Goal: Check status: Check status

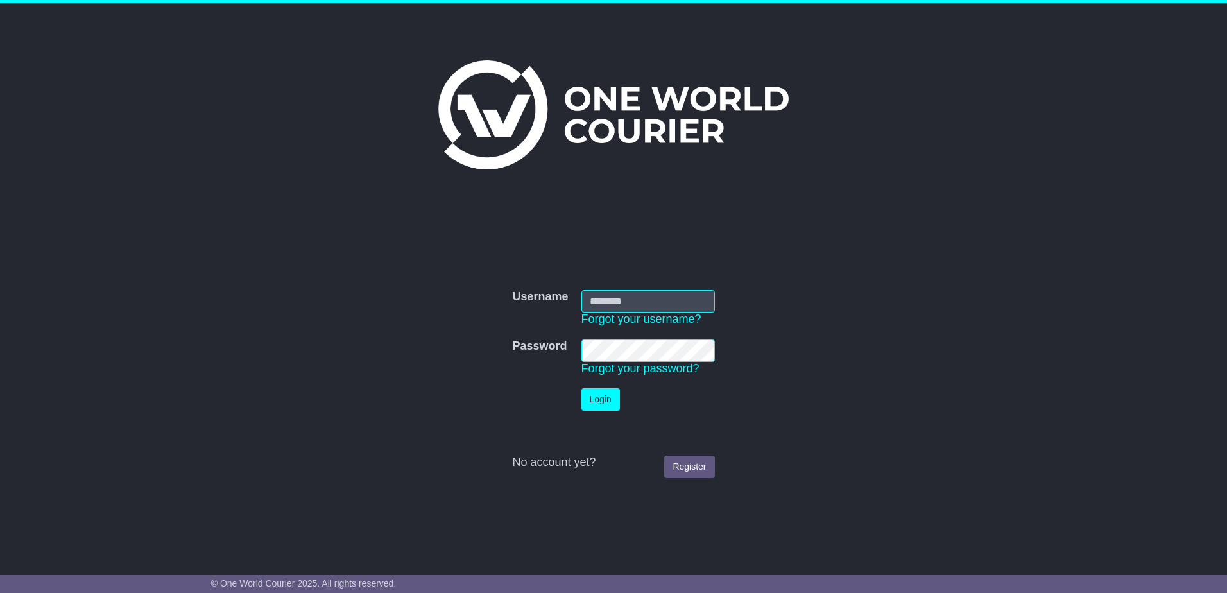
type input "**********"
drag, startPoint x: 597, startPoint y: 400, endPoint x: 588, endPoint y: 391, distance: 12.7
click at [597, 400] on button "Login" at bounding box center [600, 399] width 38 height 22
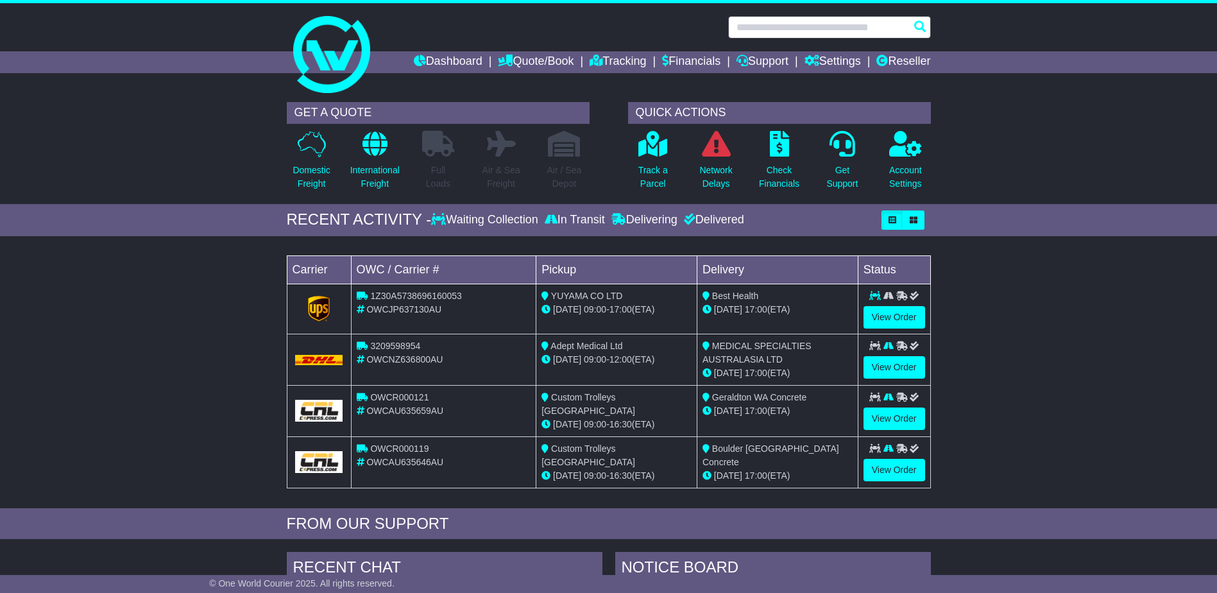
click at [783, 22] on input "text" at bounding box center [829, 27] width 203 height 22
paste input "**********"
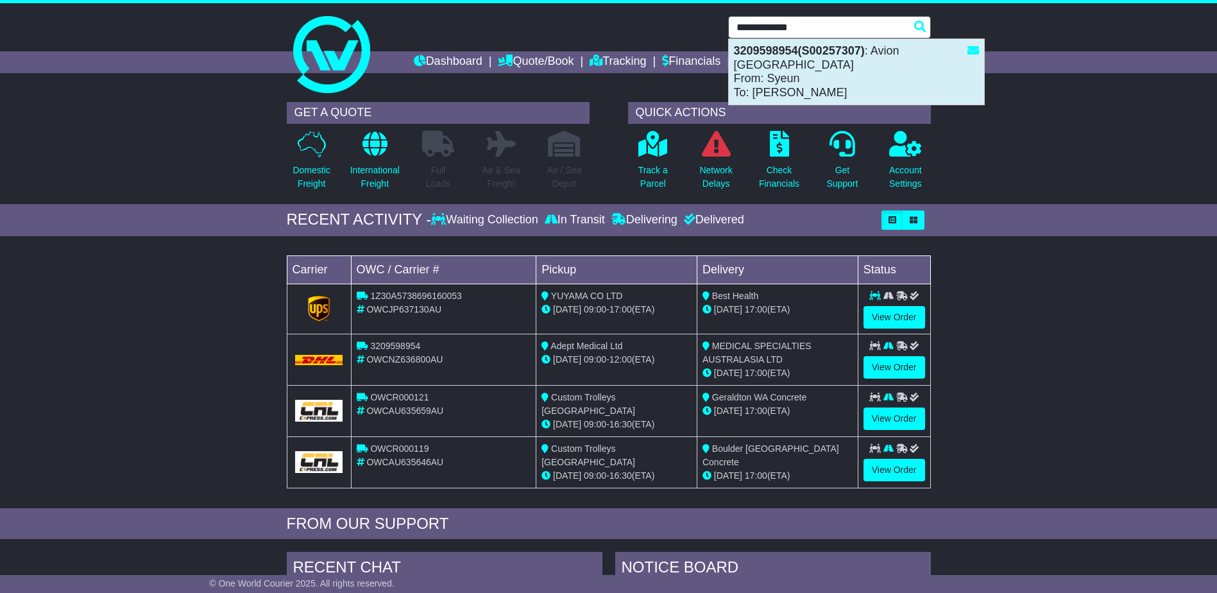
click at [798, 55] on strong "3209598954(S00257307)" at bounding box center [799, 50] width 131 height 13
type input "**********"
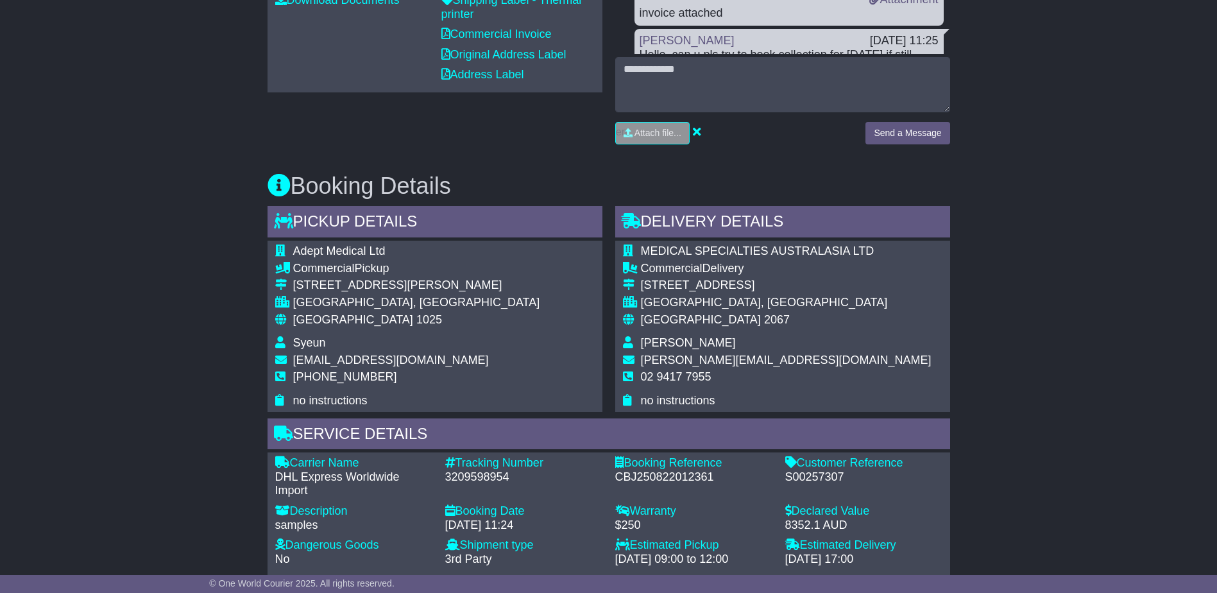
scroll to position [577, 0]
click at [802, 469] on div "S00257307" at bounding box center [863, 476] width 157 height 14
copy div "S00257307"
click at [810, 469] on div "S00257307" at bounding box center [863, 476] width 157 height 14
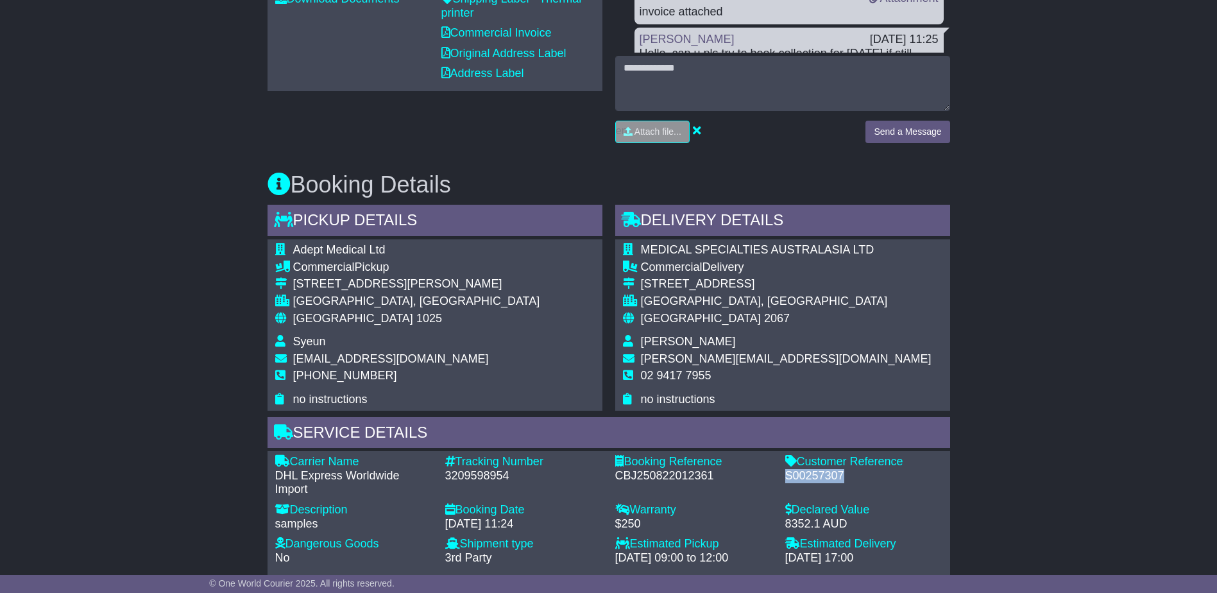
click at [810, 469] on div "S00257307" at bounding box center [863, 476] width 157 height 14
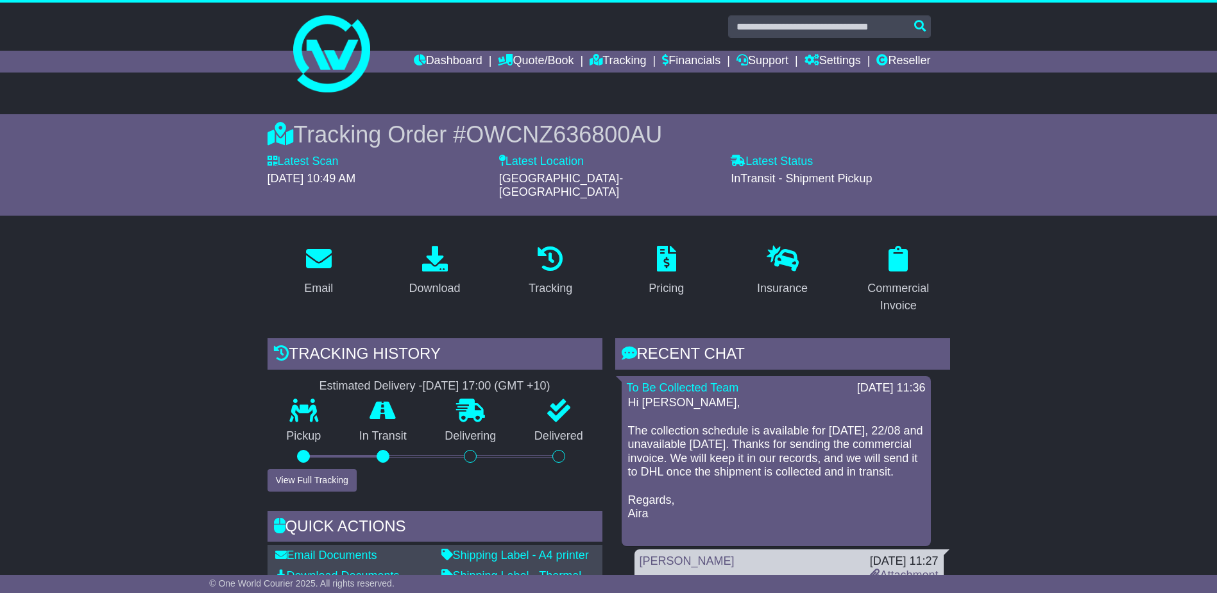
scroll to position [0, 0]
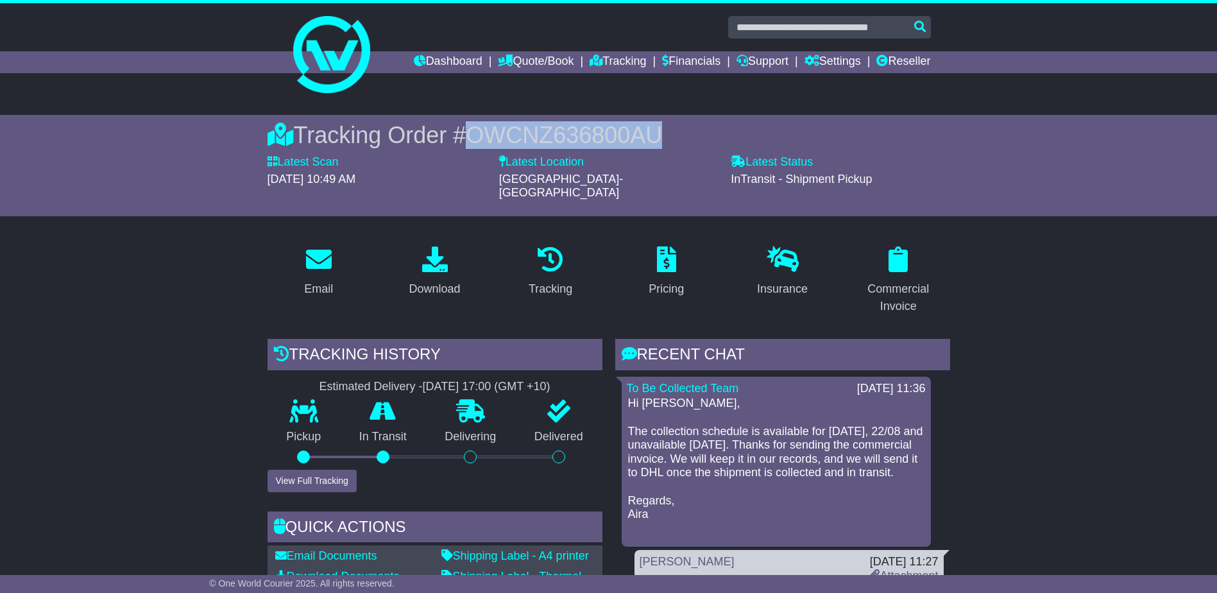
drag, startPoint x: 674, startPoint y: 135, endPoint x: 466, endPoint y: 142, distance: 208.0
click at [466, 142] on div "Tracking Order # OWCNZ636800AU" at bounding box center [609, 135] width 683 height 28
copy span "OWCNZ636800AU"
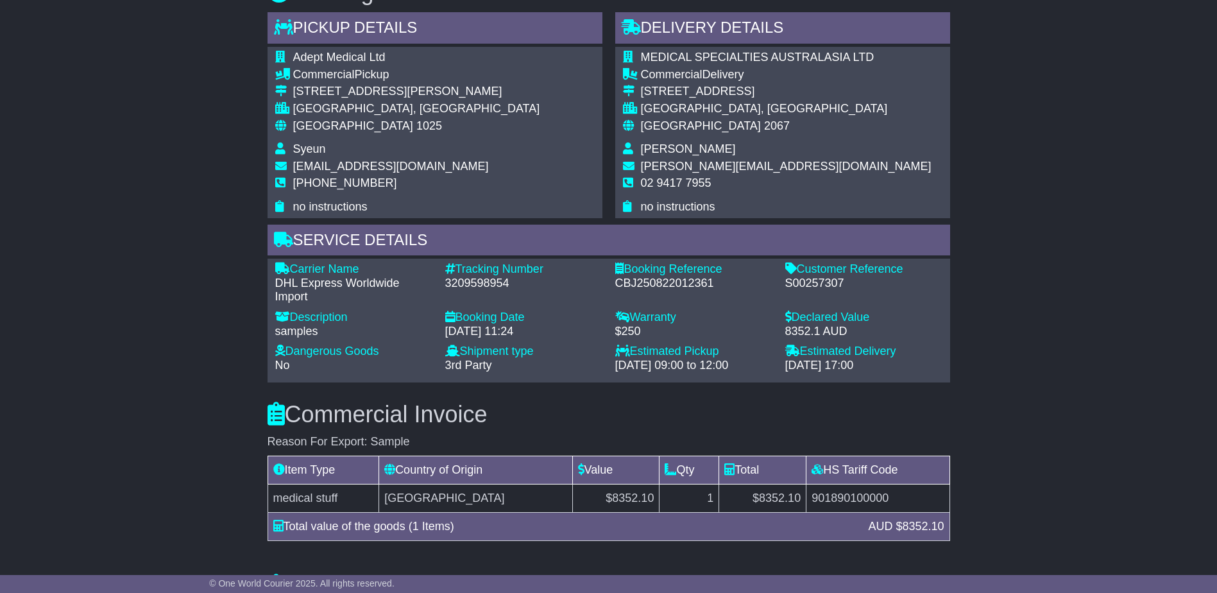
scroll to position [1091, 0]
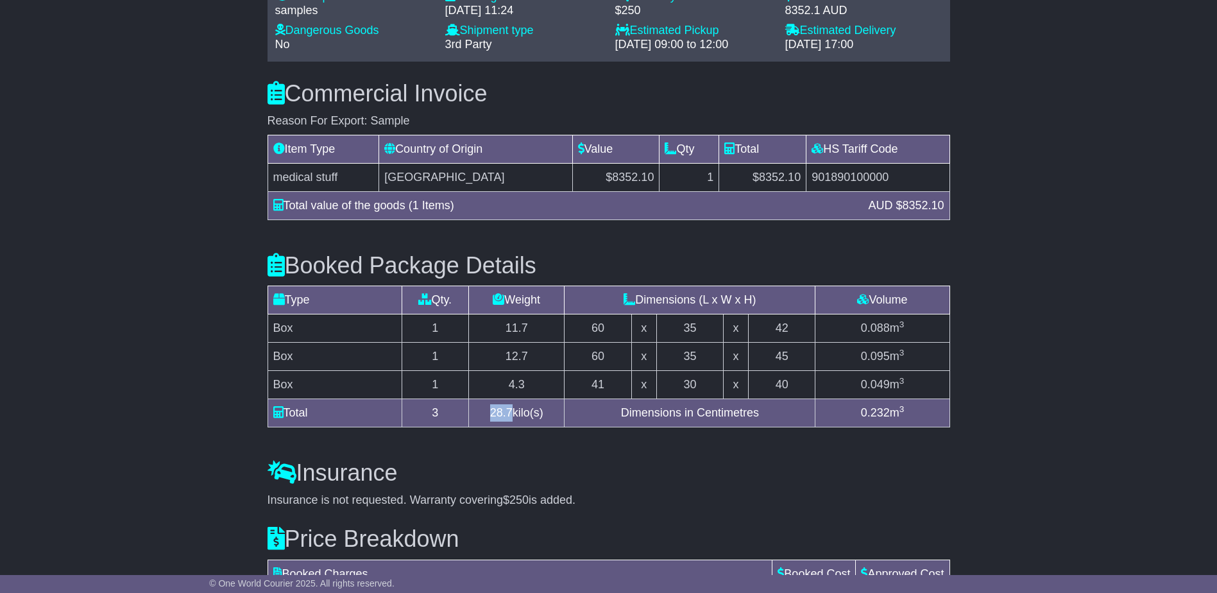
drag, startPoint x: 491, startPoint y: 397, endPoint x: 511, endPoint y: 399, distance: 19.4
click at [511, 406] on span "28.7" at bounding box center [501, 412] width 22 height 13
copy span "28.7"
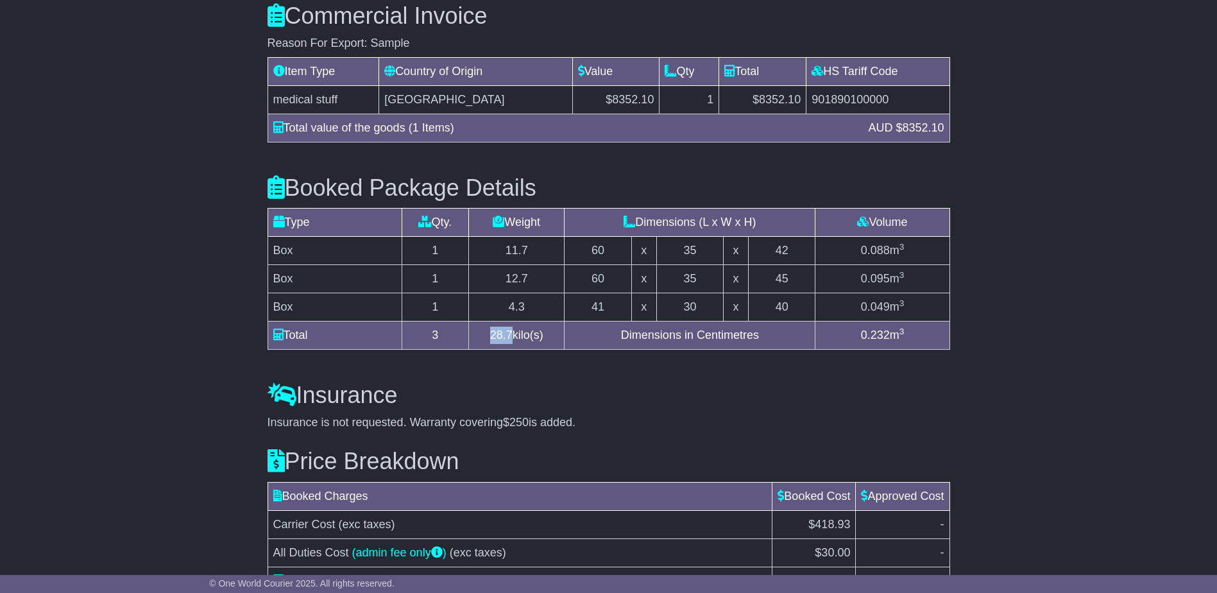
scroll to position [1260, 0]
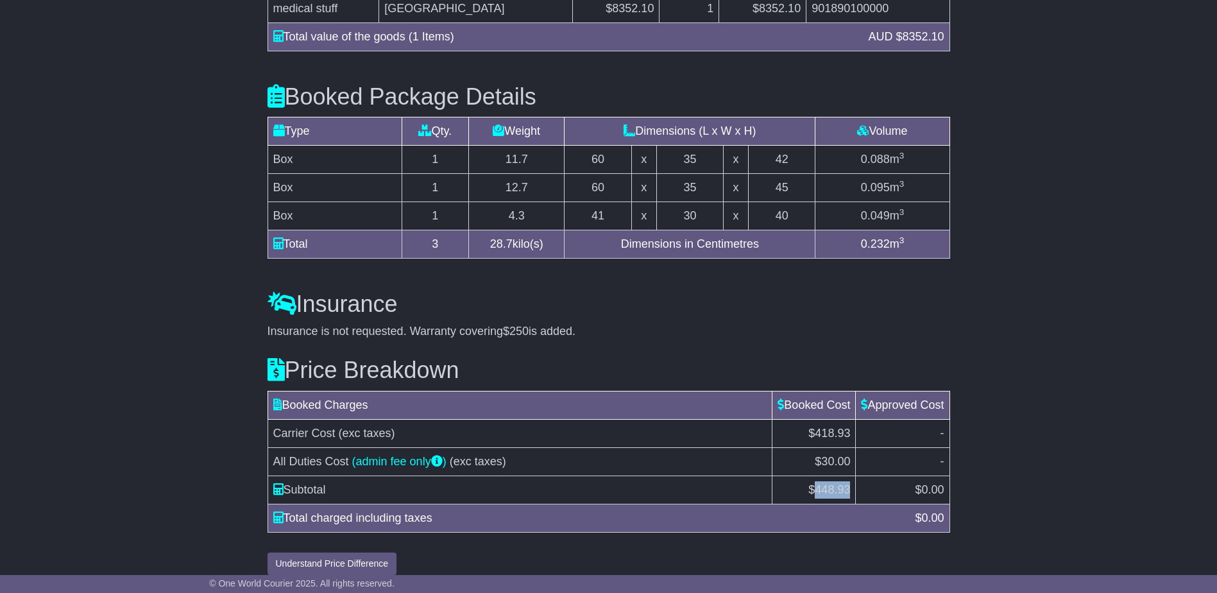
drag, startPoint x: 850, startPoint y: 476, endPoint x: 812, endPoint y: 474, distance: 37.9
click at [812, 476] on td "$ 448.93" at bounding box center [814, 490] width 83 height 28
copy span "448.93"
